Goal: Information Seeking & Learning: Learn about a topic

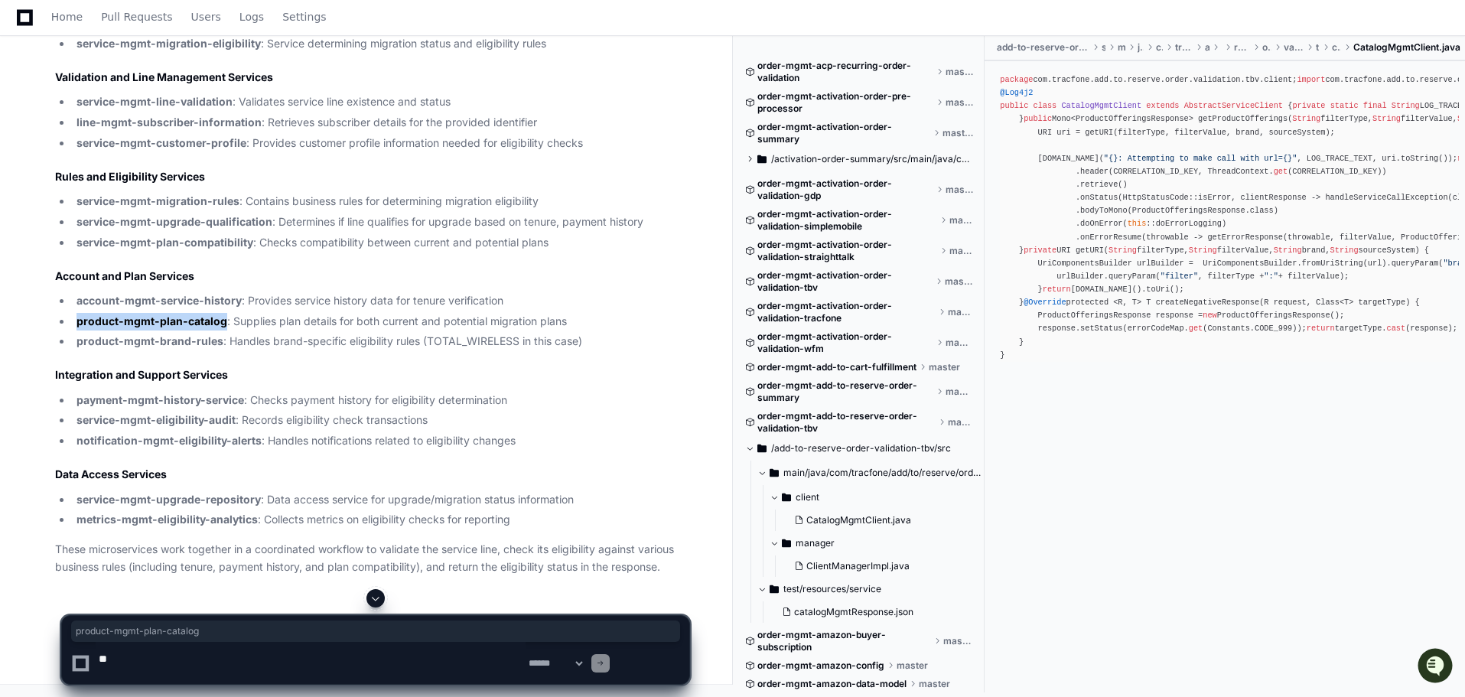
scroll to position [41145, 0]
click at [178, 661] on textarea at bounding box center [311, 663] width 430 height 42
paste textarea "**********"
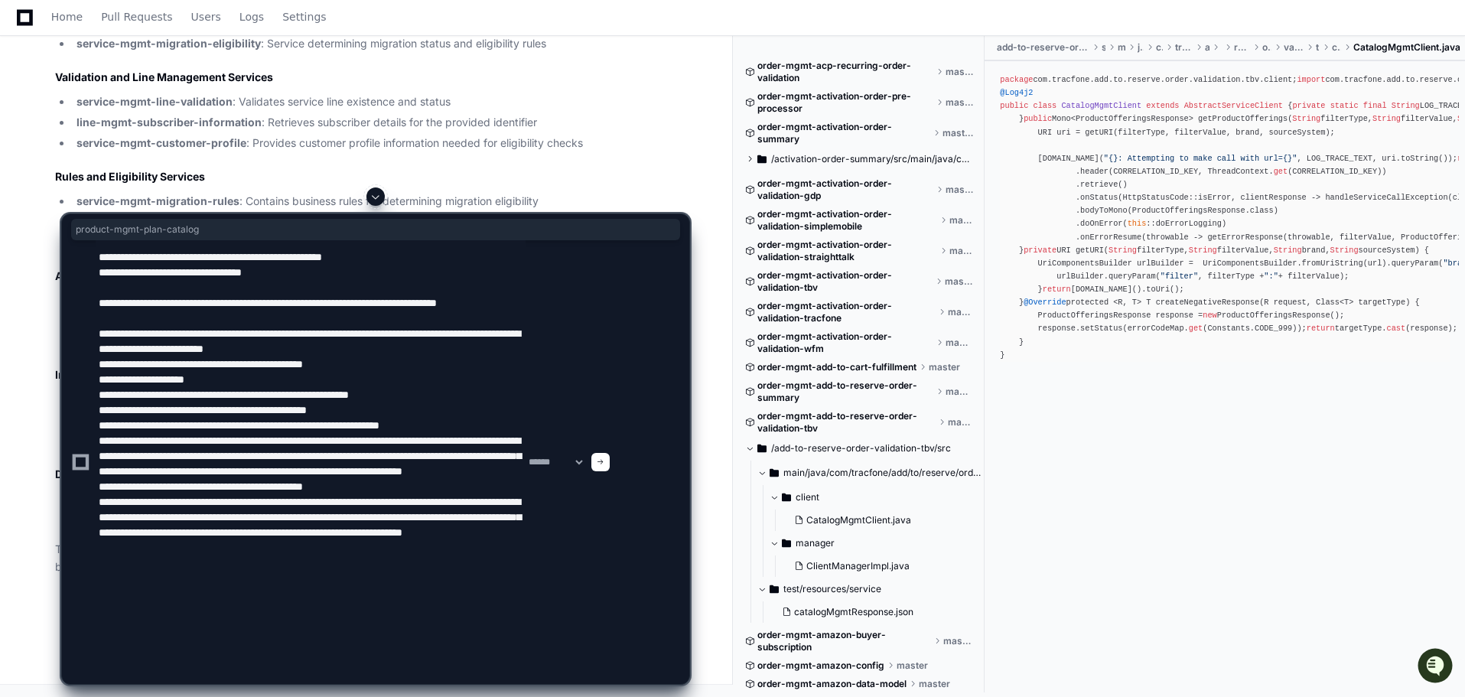
type textarea "**********"
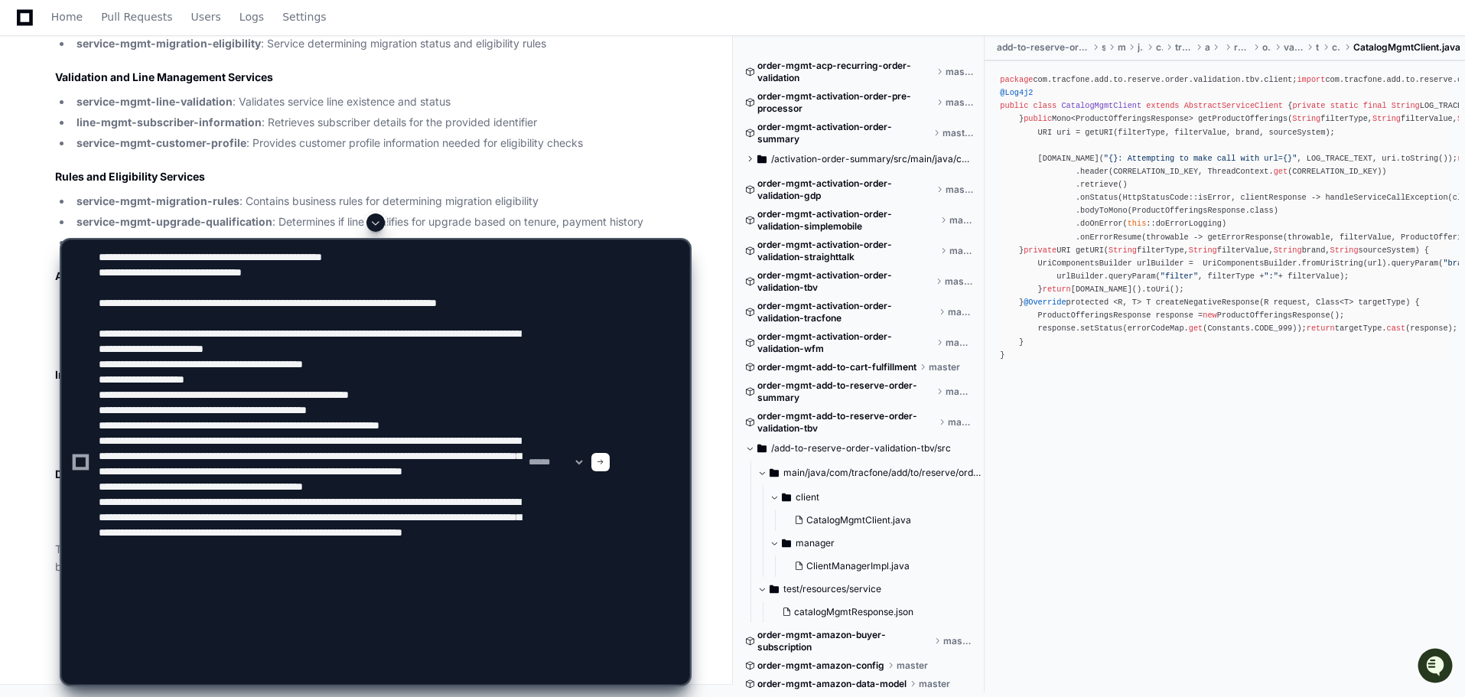
click at [610, 453] on div at bounding box center [600, 462] width 18 height 18
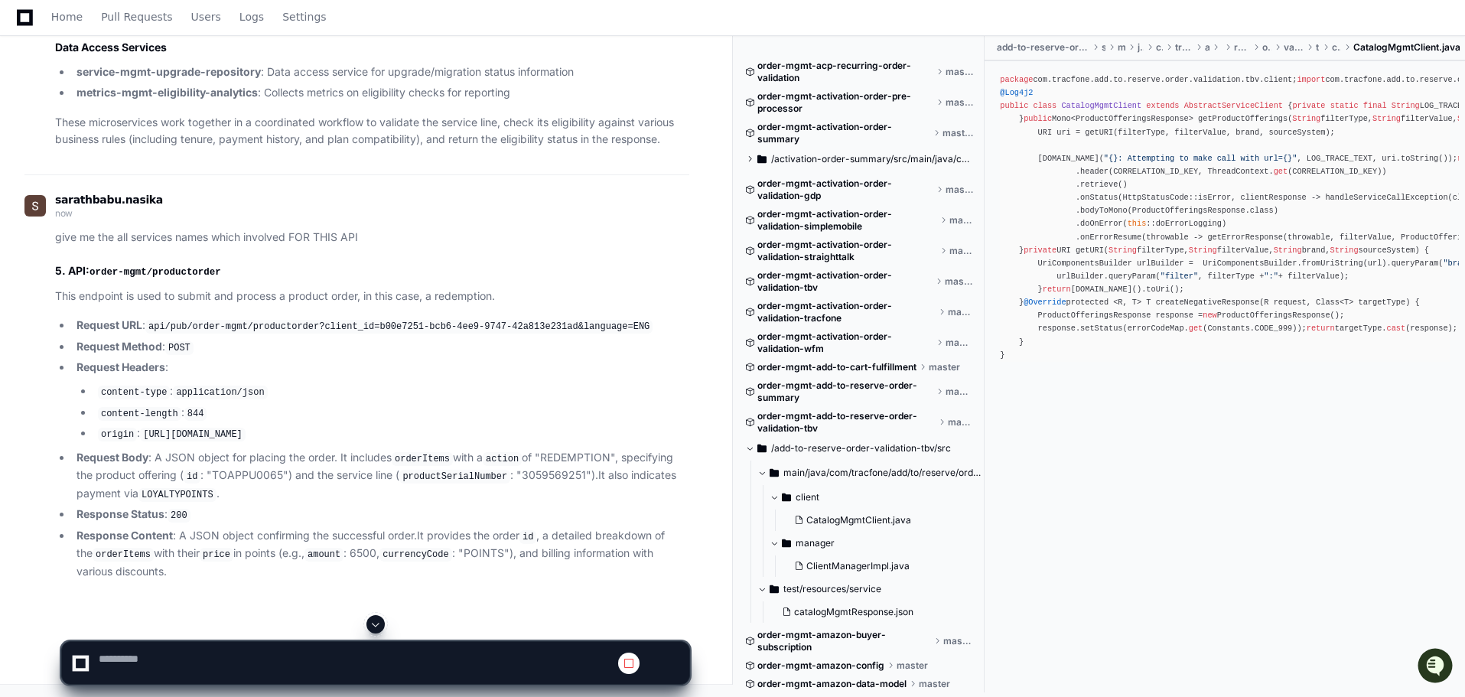
scroll to position [41933, 0]
click at [380, 618] on span at bounding box center [376, 624] width 12 height 12
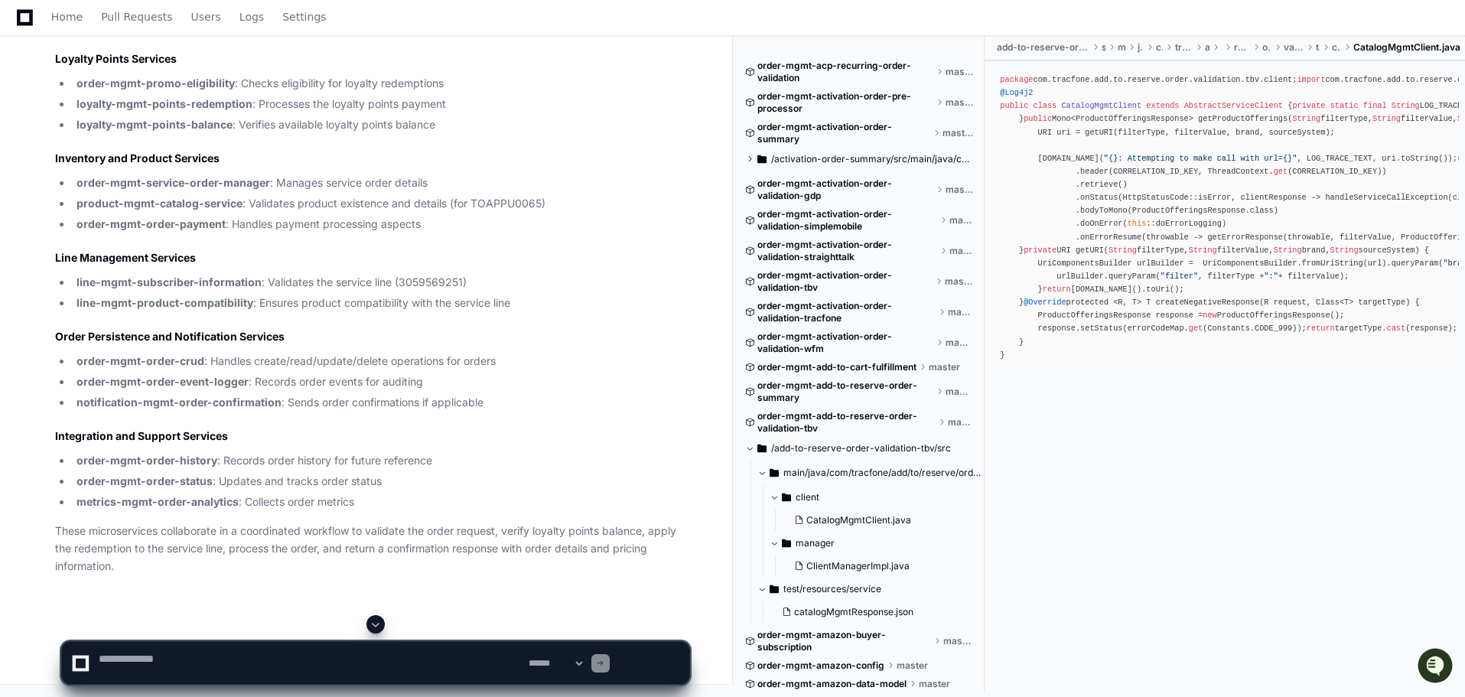
scroll to position [44500, 0]
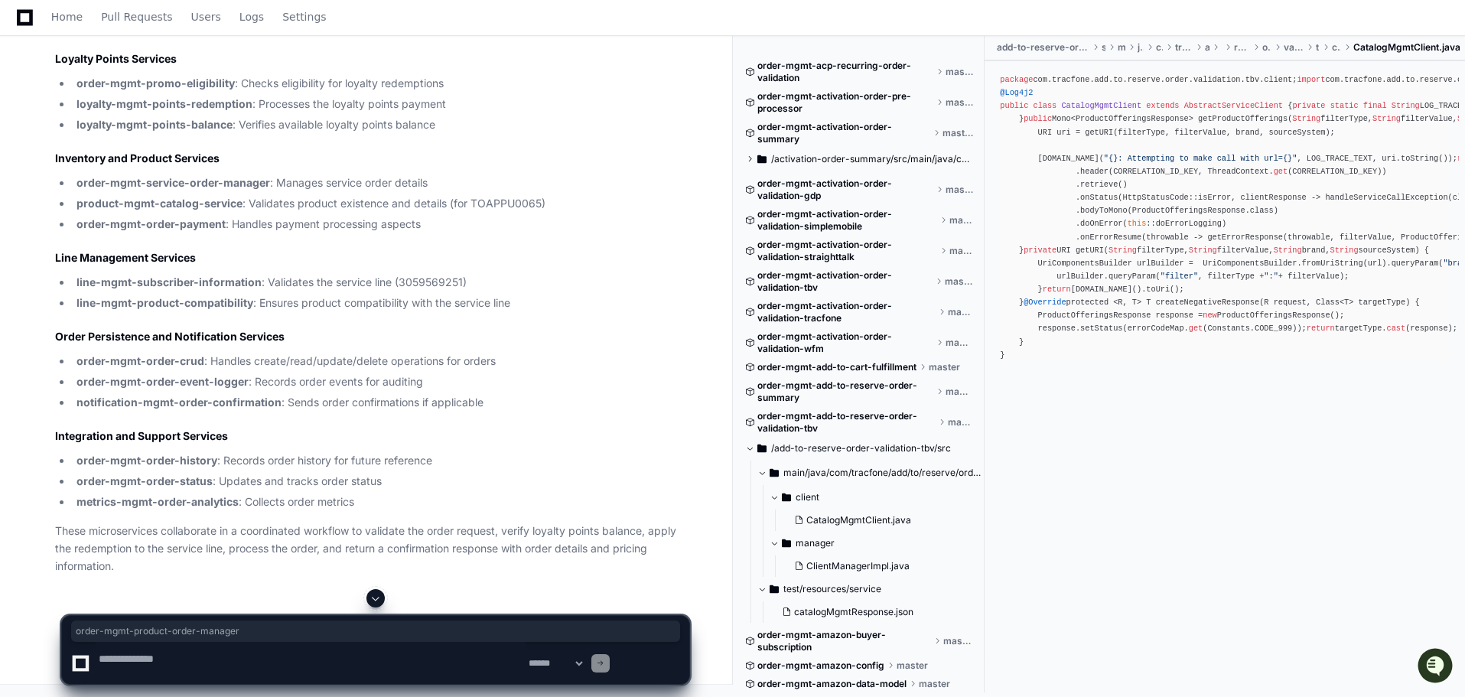
drag, startPoint x: 90, startPoint y: 257, endPoint x: 335, endPoint y: 258, distance: 245.6
copy strong "order-mgmt-product-order-manager"
drag, startPoint x: 92, startPoint y: 306, endPoint x: 403, endPoint y: 301, distance: 311.4
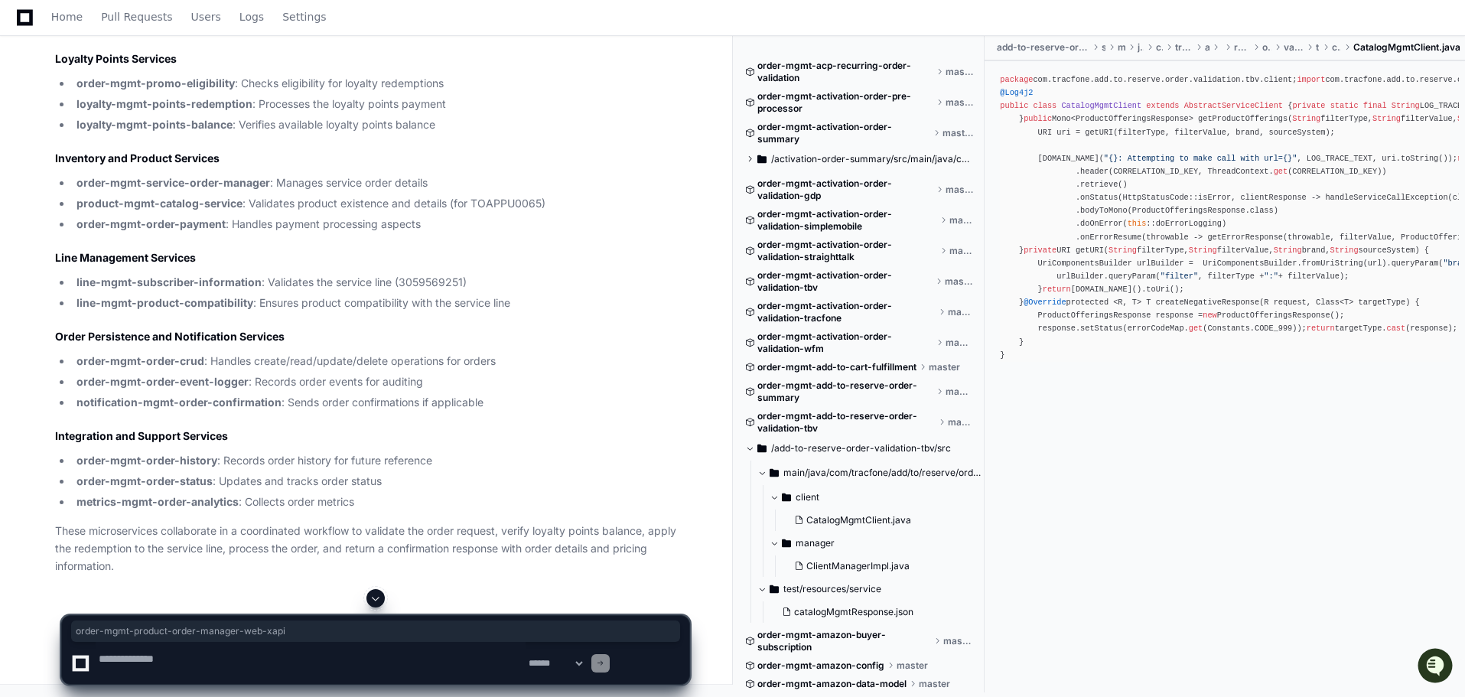
copy strong "order-mgmt-product-order-manager-web-xapi"
drag, startPoint x: 91, startPoint y: 351, endPoint x: 379, endPoint y: 351, distance: 288.4
copy strong "order-mgmt-product-order-post-processor"
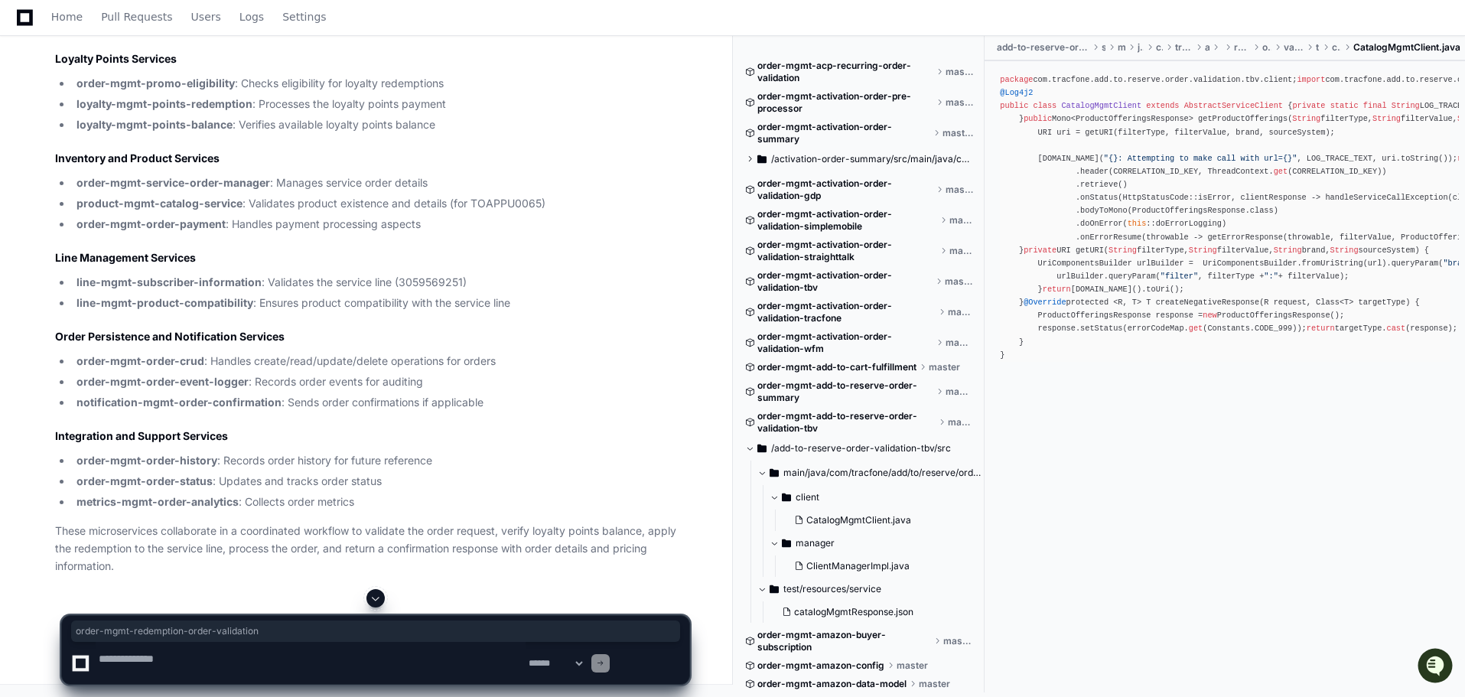
drag, startPoint x: 90, startPoint y: 271, endPoint x: 365, endPoint y: 274, distance: 275.5
copy strong "order-mgmt-redemption-order-validation"
drag, startPoint x: 94, startPoint y: 320, endPoint x: 363, endPoint y: 318, distance: 269.3
click at [363, 14] on li "order-mgmt-redemption-order-summary : Generates order summaries for redemptions" at bounding box center [380, 5] width 617 height 18
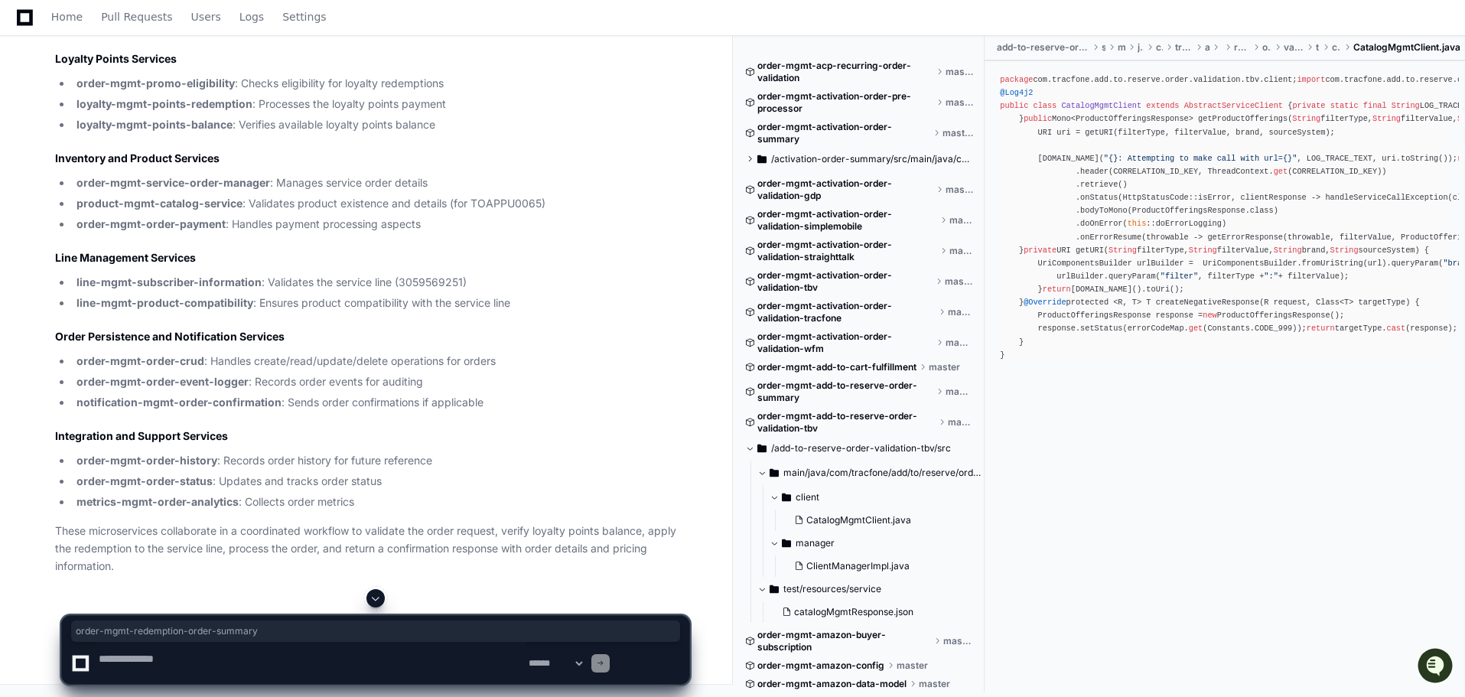
copy strong "order-mgmt-redemption-order-summary"
drag, startPoint x: 90, startPoint y: 346, endPoint x: 365, endPoint y: 345, distance: 274.7
click at [365, 34] on li "order-mgmt-serviceplan-redemption-tbv : Handles Total by Verizon (TBV) redempti…" at bounding box center [380, 26] width 617 height 18
copy strong "order-mgmt-serviceplan-redemption-tbv"
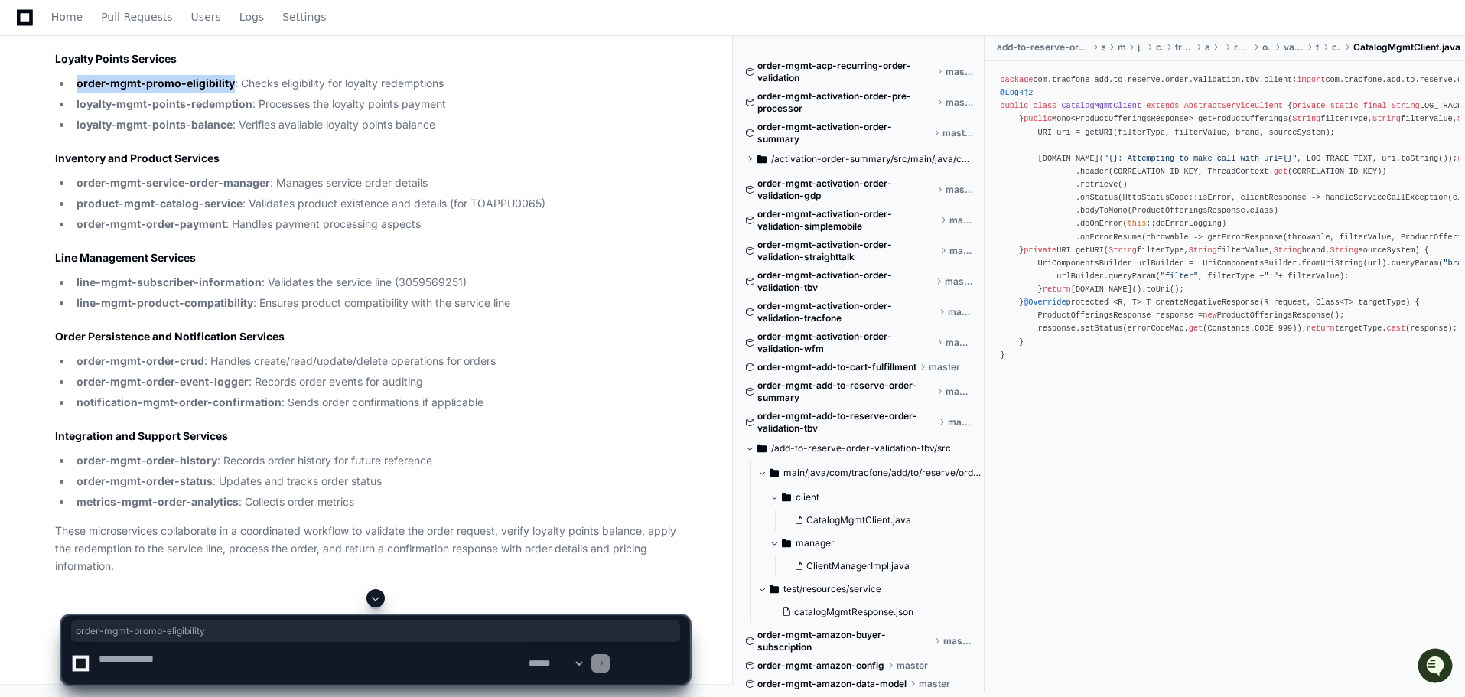
drag, startPoint x: 94, startPoint y: 286, endPoint x: 289, endPoint y: 292, distance: 195.2
click at [289, 93] on li "order-mgmt-promo-eligibility : Checks eligibility for loyalty redemptions" at bounding box center [380, 84] width 617 height 18
copy strong "order-mgmt-promo-eligibility"
drag, startPoint x: 90, startPoint y: 312, endPoint x: 309, endPoint y: 316, distance: 219.6
click at [309, 113] on li "loyalty-mgmt-points-redemption : Processes the loyalty points payment" at bounding box center [380, 105] width 617 height 18
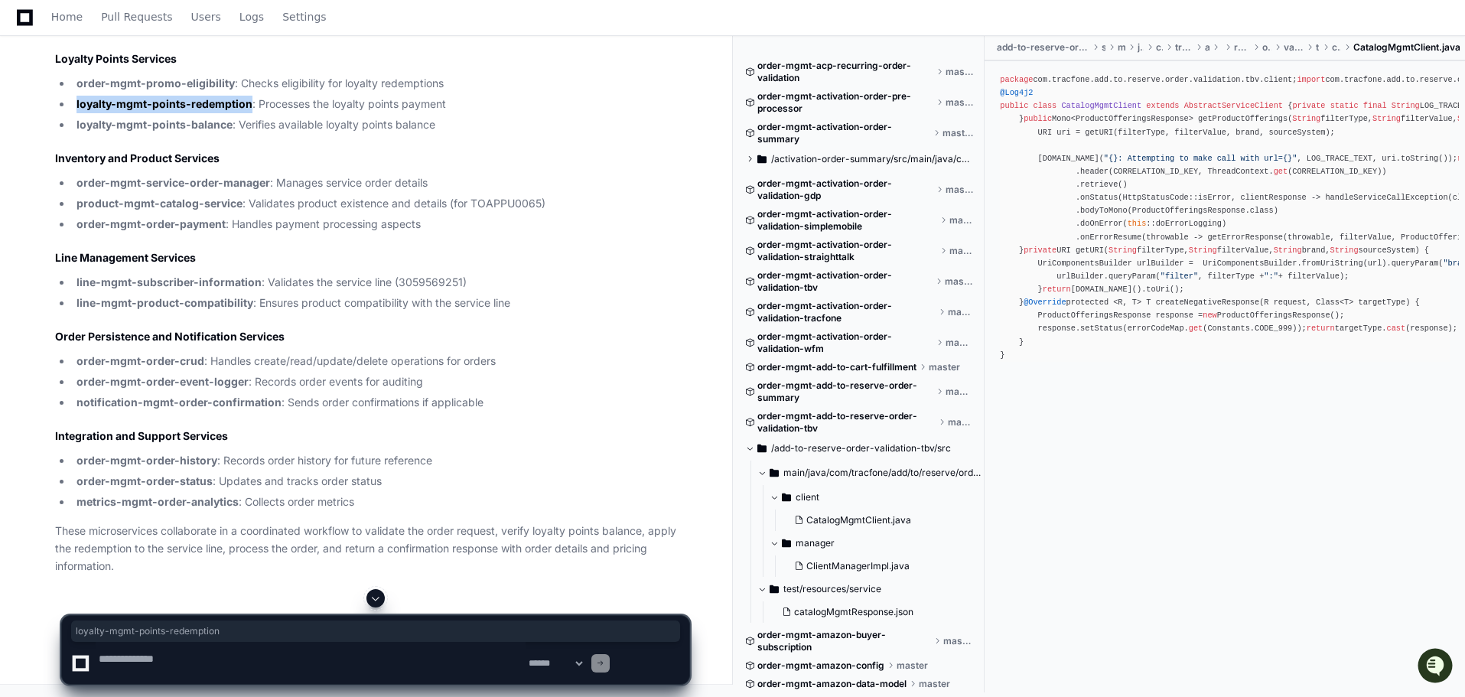
copy strong "loyalty-mgmt-points-redemption"
drag, startPoint x: 92, startPoint y: 337, endPoint x: 288, endPoint y: 340, distance: 196.6
click at [288, 134] on li "loyalty-mgmt-points-balance : Verifies available loyalty points balance" at bounding box center [380, 125] width 617 height 18
copy strong "loyalty-mgmt-points-balance"
drag, startPoint x: 94, startPoint y: 411, endPoint x: 333, endPoint y: 410, distance: 238.7
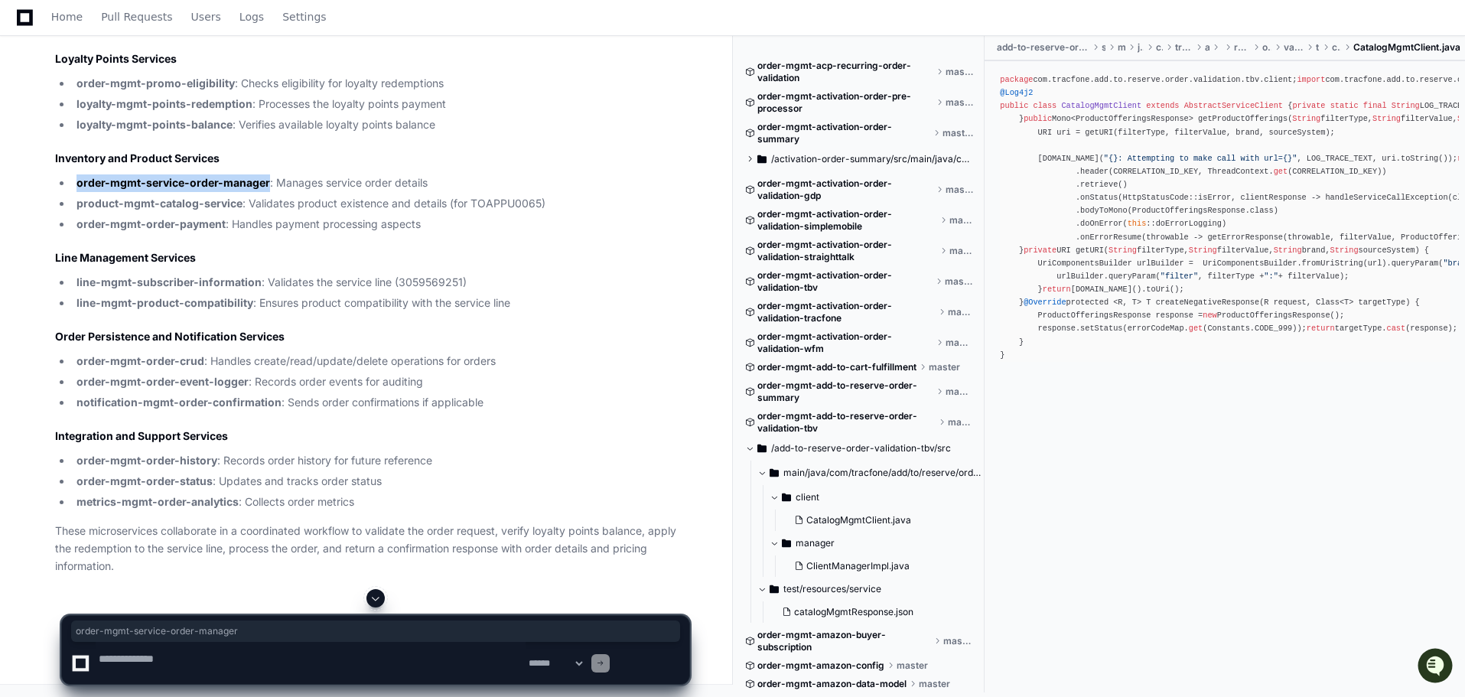
click at [333, 192] on li "order-mgmt-service-order-manager : Manages service order details" at bounding box center [380, 183] width 617 height 18
copy strong "order-mgmt-service-order-manager"
drag, startPoint x: 96, startPoint y: 440, endPoint x: 298, endPoint y: 439, distance: 202.8
click at [298, 213] on li "product-mgmt-catalog-service : Validates product existence and details (for TOA…" at bounding box center [380, 204] width 617 height 18
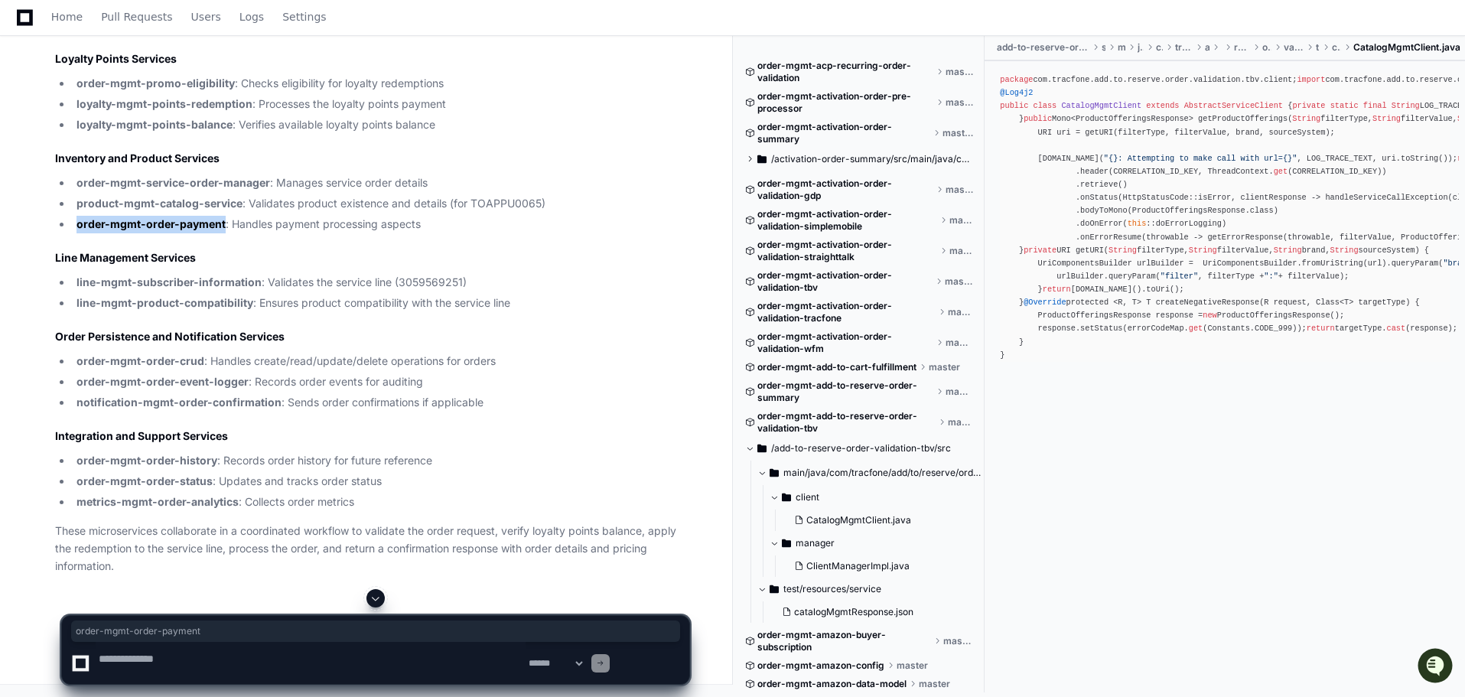
drag, startPoint x: 92, startPoint y: 311, endPoint x: 279, endPoint y: 311, distance: 186.7
click at [279, 233] on li "order-mgmt-order-payment : Handles payment processing aspects" at bounding box center [380, 225] width 617 height 18
drag, startPoint x: 92, startPoint y: 382, endPoint x: 319, endPoint y: 381, distance: 227.2
click at [319, 292] on li "line-mgmt-subscriber-information : Validates the service line (3059569251)" at bounding box center [380, 283] width 617 height 18
drag, startPoint x: 90, startPoint y: 409, endPoint x: 311, endPoint y: 405, distance: 221.2
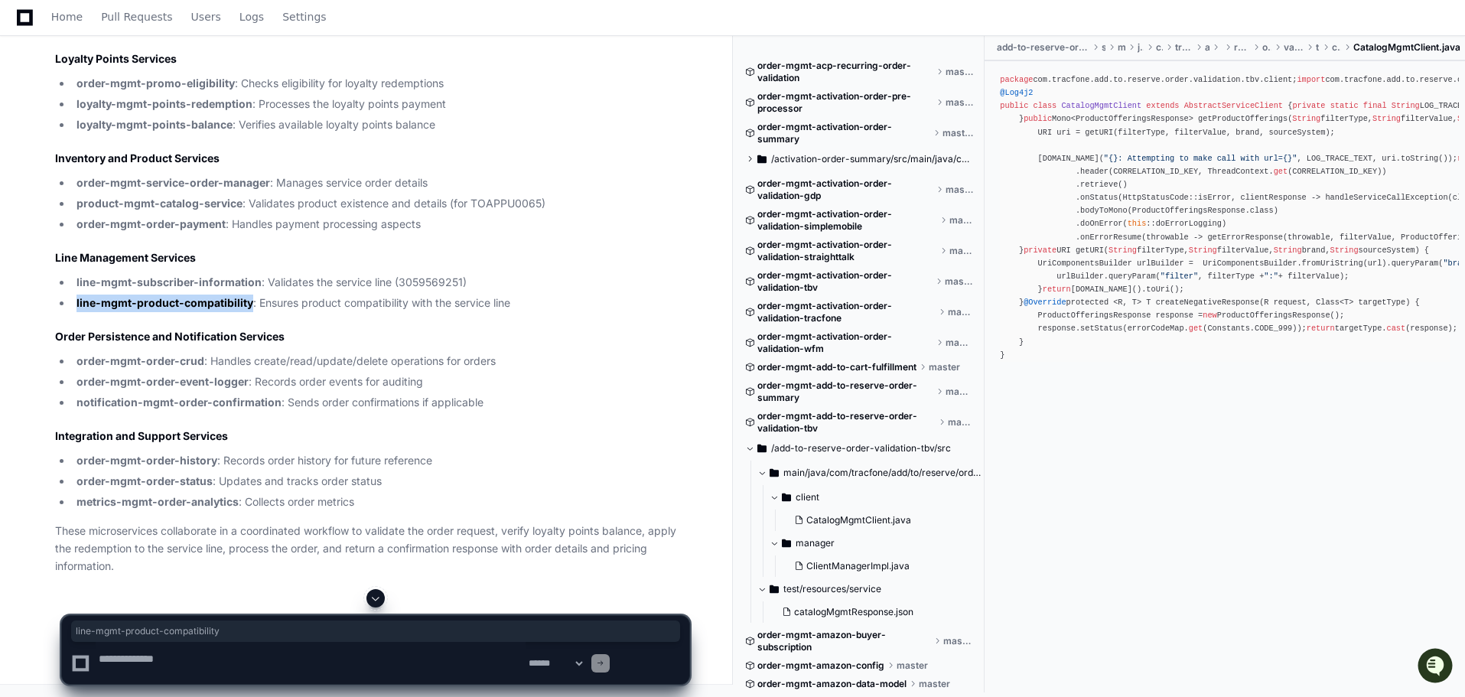
click at [311, 312] on ul "line-mgmt-subscriber-information : Validates the service line (3059569251) line…" at bounding box center [372, 293] width 634 height 38
drag, startPoint x: 92, startPoint y: 484, endPoint x: 249, endPoint y: 484, distance: 156.8
click at [249, 370] on li "order-mgmt-order-crud : Handles create/read/update/delete operations for orders" at bounding box center [380, 362] width 617 height 18
drag, startPoint x: 93, startPoint y: 509, endPoint x: 305, endPoint y: 509, distance: 212.7
click at [305, 391] on li "order-mgmt-order-event-logger : Records order events for auditing" at bounding box center [380, 382] width 617 height 18
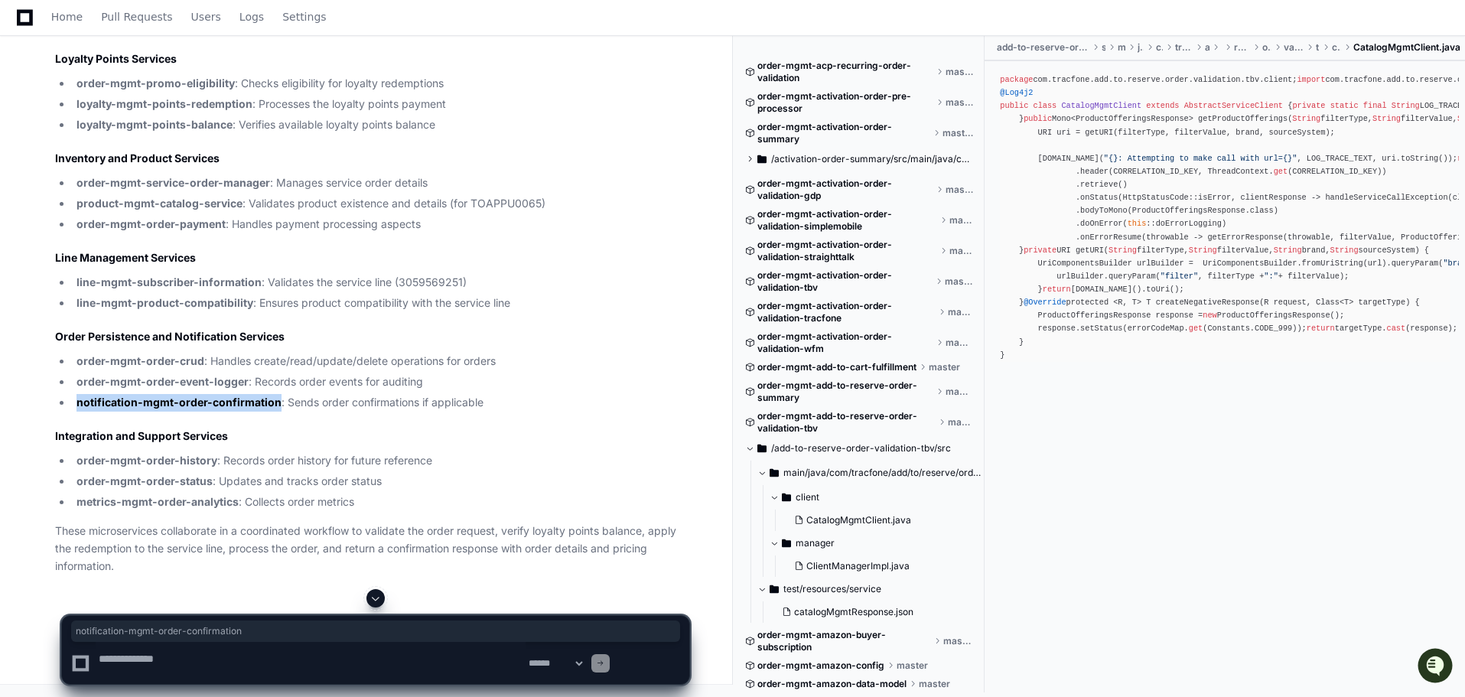
drag, startPoint x: 92, startPoint y: 533, endPoint x: 346, endPoint y: 528, distance: 254.1
click at [346, 412] on li "notification-mgmt-order-confirmation : Sends order confirmations if applicable" at bounding box center [380, 403] width 617 height 18
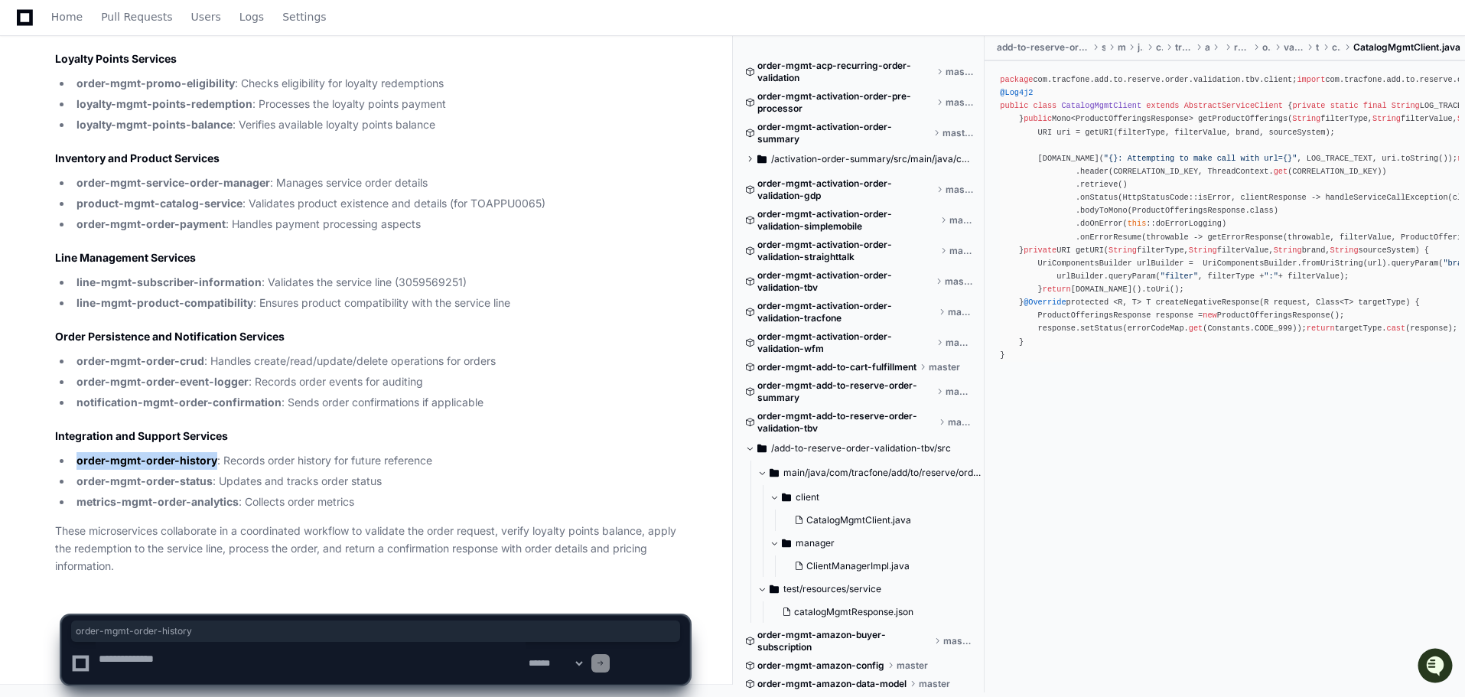
drag, startPoint x: 93, startPoint y: 399, endPoint x: 266, endPoint y: 402, distance: 172.9
click at [266, 452] on li "order-mgmt-order-history : Records order history for future reference" at bounding box center [380, 461] width 617 height 18
drag, startPoint x: 93, startPoint y: 427, endPoint x: 263, endPoint y: 431, distance: 170.7
click at [263, 473] on li "order-mgmt-order-status : Updates and tracks order status" at bounding box center [380, 482] width 617 height 18
drag, startPoint x: 90, startPoint y: 455, endPoint x: 294, endPoint y: 454, distance: 204.3
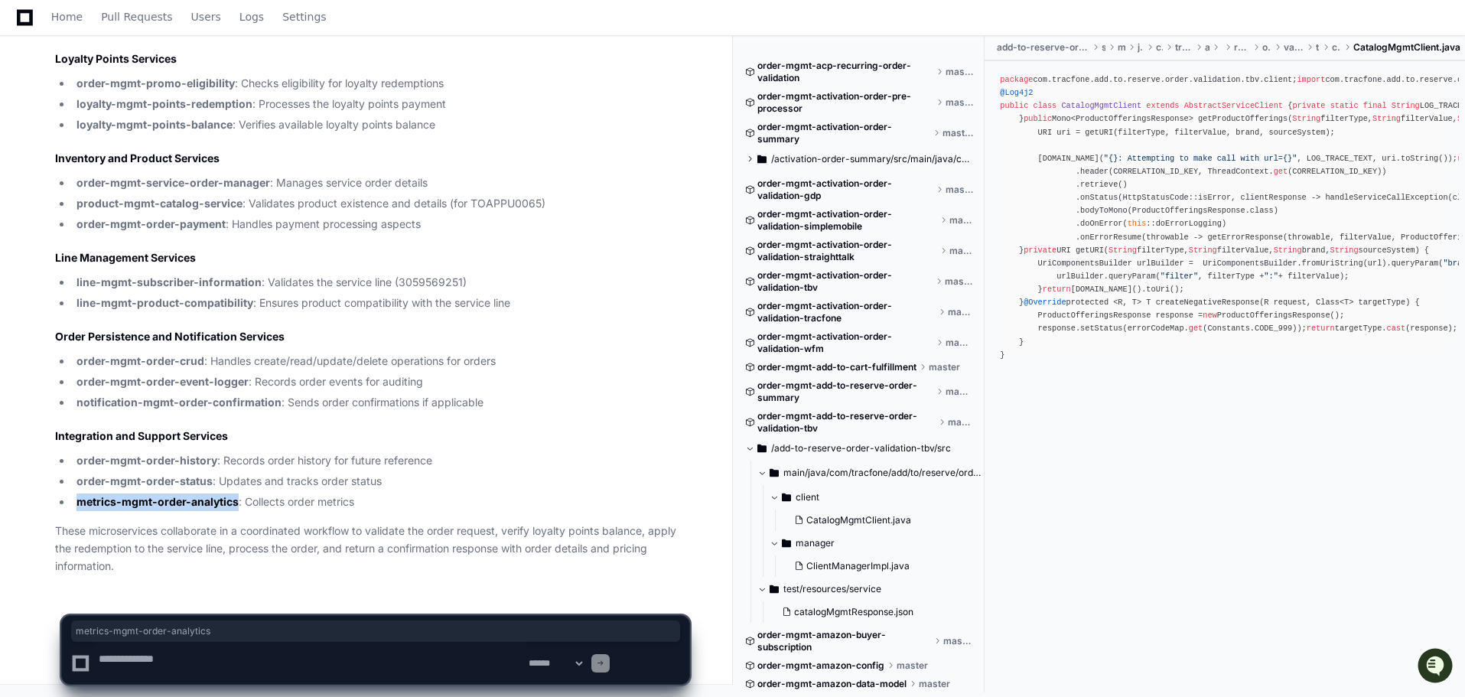
click at [294, 493] on li "metrics-mgmt-order-analytics : Collects order metrics" at bounding box center [380, 502] width 617 height 18
